Goal: Information Seeking & Learning: Check status

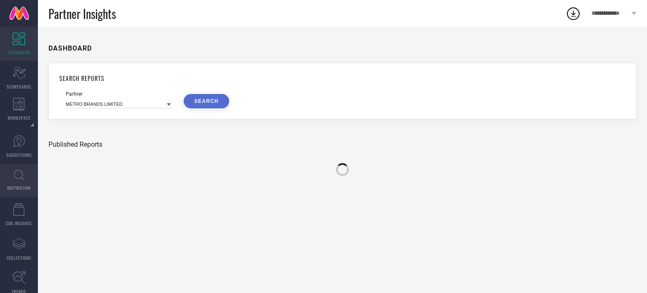
click at [11, 176] on link "INSPIRATION" at bounding box center [19, 180] width 38 height 34
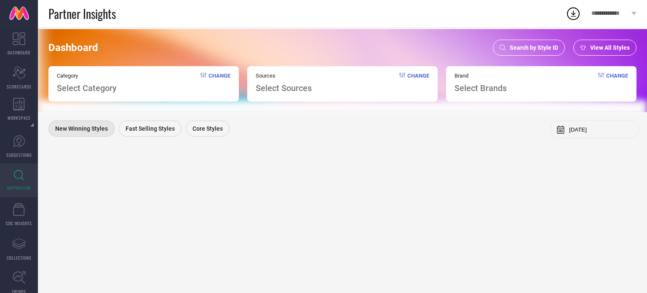
click at [527, 40] on div "Search by Style ID View All Styles" at bounding box center [565, 48] width 144 height 16
click at [545, 43] on div "Search by Style ID" at bounding box center [529, 48] width 72 height 16
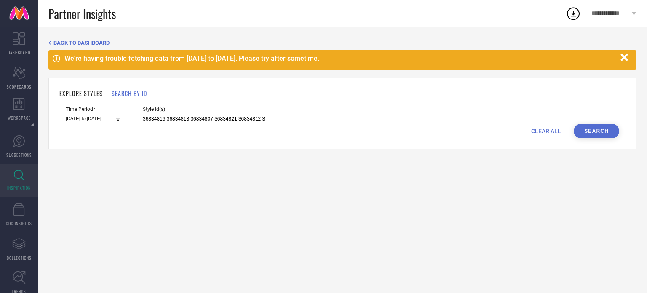
click at [171, 120] on input "36834816 36834813 36834807 36834821 36834812 36834806 36834817 36834808 3683482…" at bounding box center [204, 119] width 122 height 10
paste input "30184604 29331564 30012229 27336682 30012225 30184601 30012221 27336688 1908687…"
type input "30184604 29331564 30012229 27336682 30012225 30184601 30012221 27336688 1908687…"
select select "2"
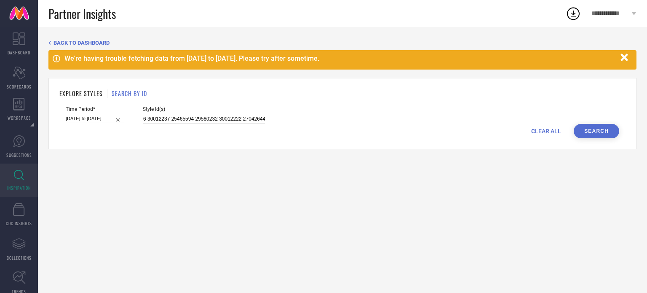
select select "2025"
select select "3"
select select "2025"
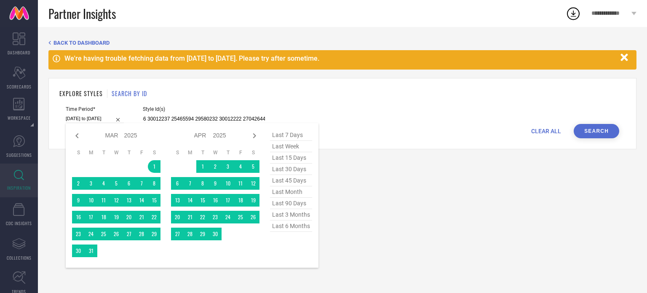
click at [89, 118] on input "01-03-2025 to 31-08-2025" at bounding box center [95, 118] width 58 height 9
type input "30184604 29331564 30012229 27336682 30012225 30184601 30012221 27336688 1908687…"
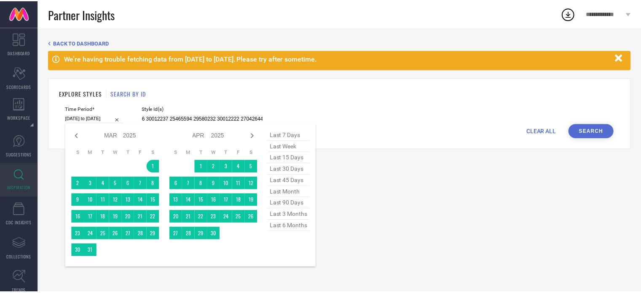
scroll to position [0, 0]
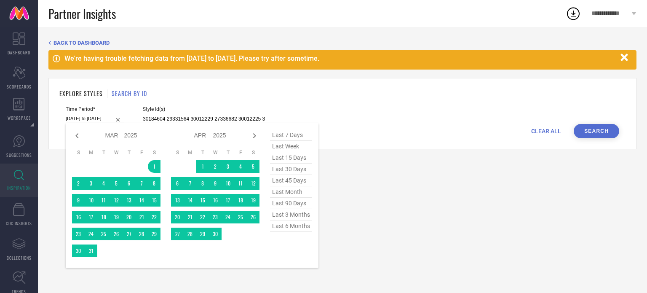
click at [278, 204] on span "last 90 days" at bounding box center [291, 203] width 42 height 11
type input "16-06-2025 to 13-09-2025"
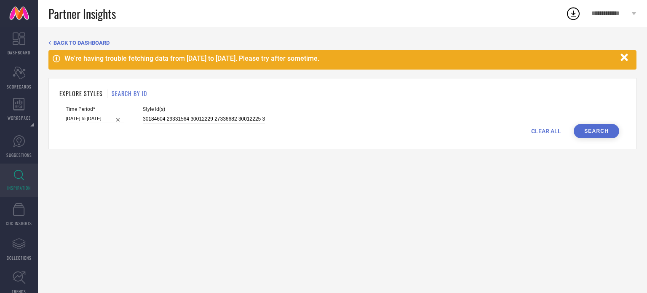
click at [603, 126] on button "Search" at bounding box center [596, 131] width 45 height 14
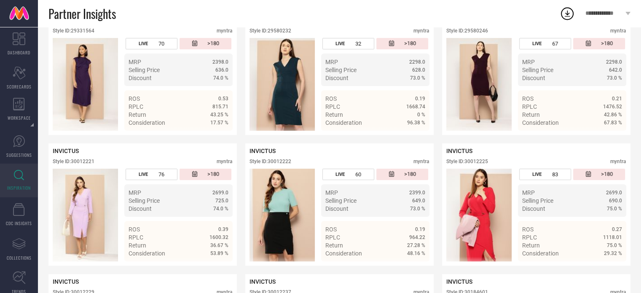
scroll to position [479, 0]
